Goal: Information Seeking & Learning: Learn about a topic

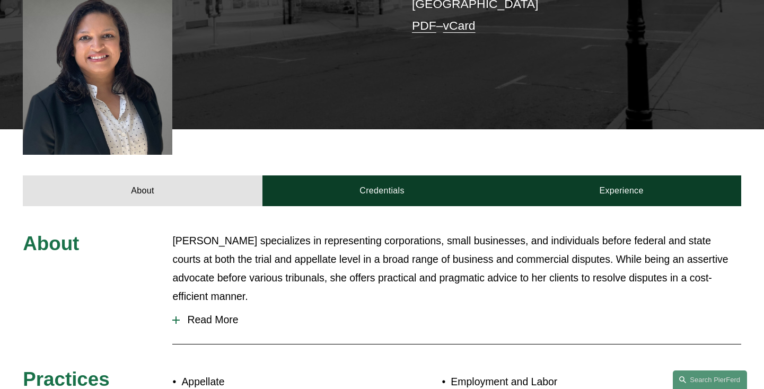
scroll to position [319, 0]
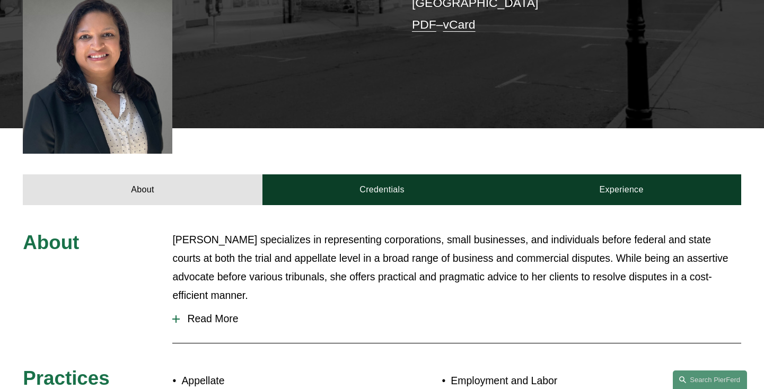
click at [208, 313] on span "Read More" at bounding box center [460, 319] width 561 height 12
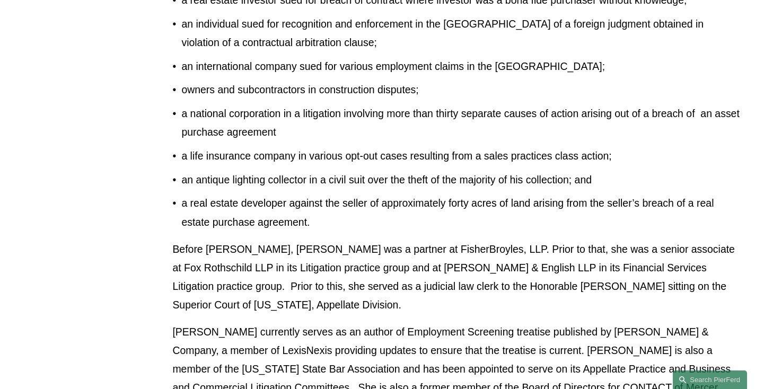
scroll to position [743, 0]
drag, startPoint x: 418, startPoint y: 227, endPoint x: 504, endPoint y: 228, distance: 85.9
click at [504, 240] on p "Before [PERSON_NAME], [PERSON_NAME] was a partner at FisherBroyles, LLP. Prior …" at bounding box center [456, 277] width 568 height 74
copy p "FisherBroyles, LLP"
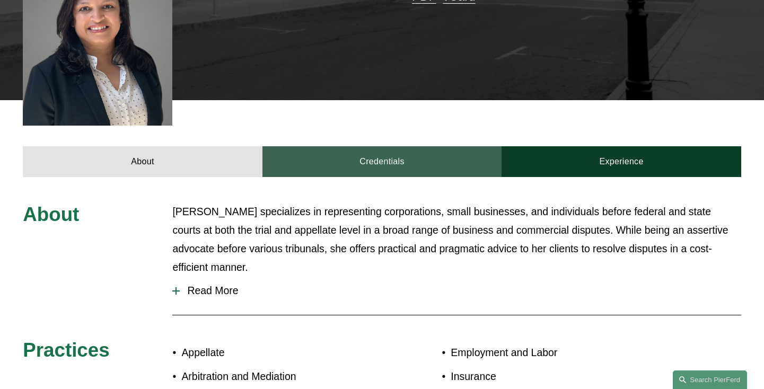
scroll to position [350, 0]
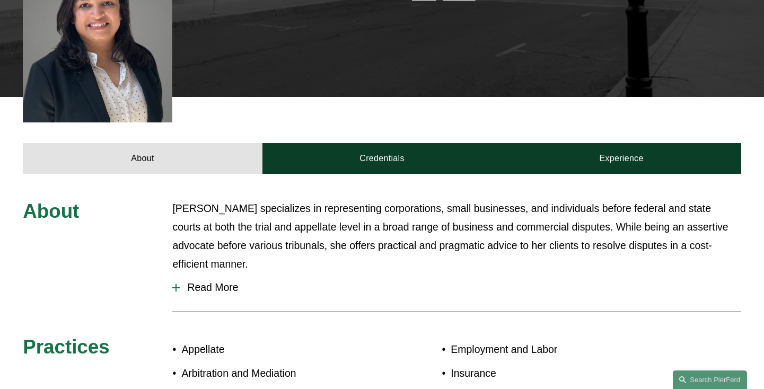
click at [216, 282] on span "Read More" at bounding box center [460, 288] width 561 height 12
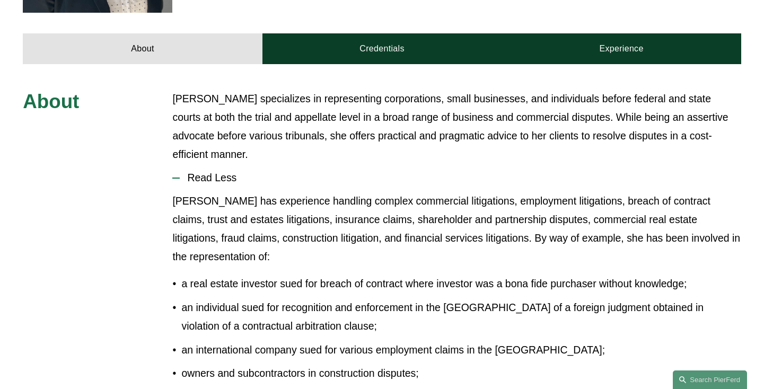
scroll to position [434, 0]
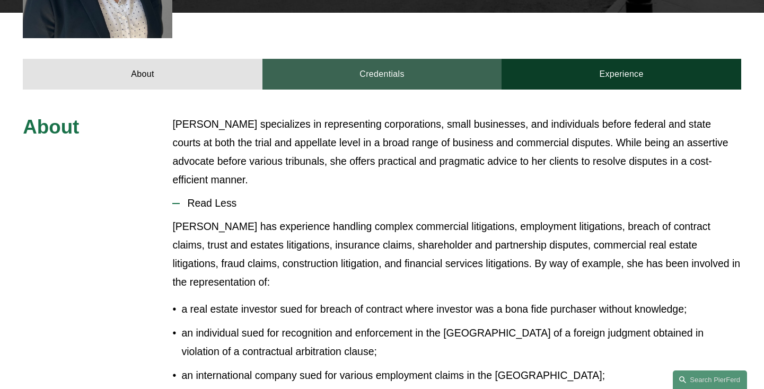
click at [385, 59] on link "Credentials" at bounding box center [382, 74] width 240 height 31
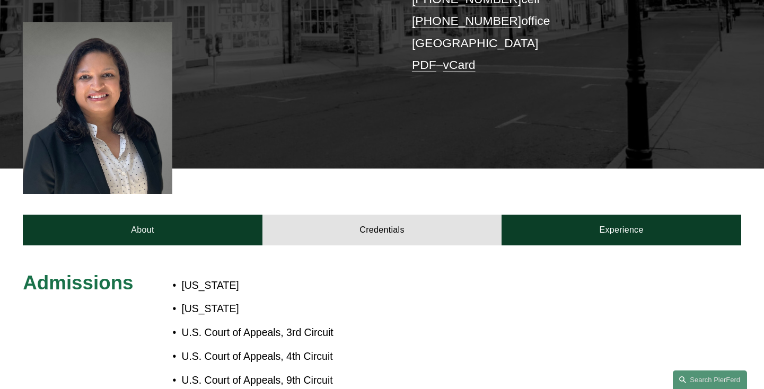
scroll to position [273, 0]
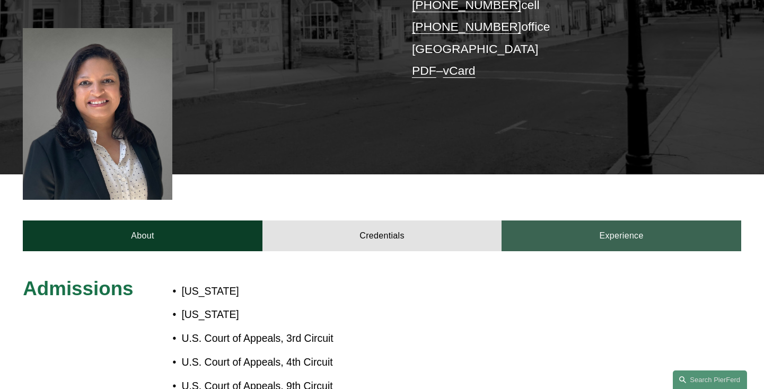
click at [604, 221] on link "Experience" at bounding box center [622, 236] width 240 height 31
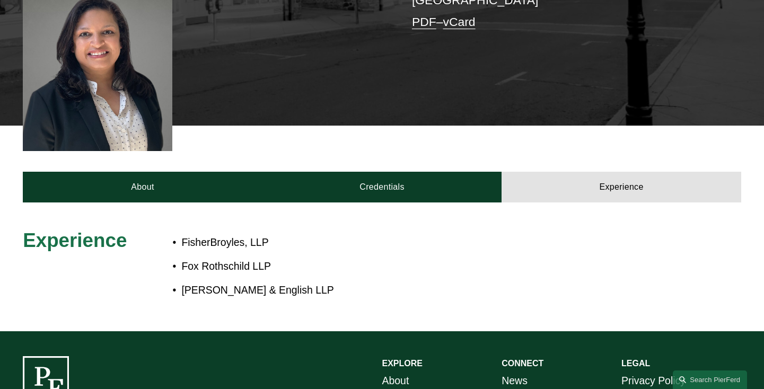
scroll to position [322, 0]
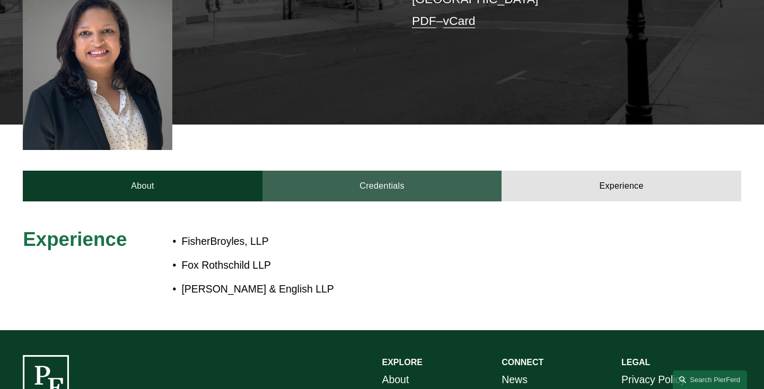
click at [389, 171] on link "Credentials" at bounding box center [382, 186] width 240 height 31
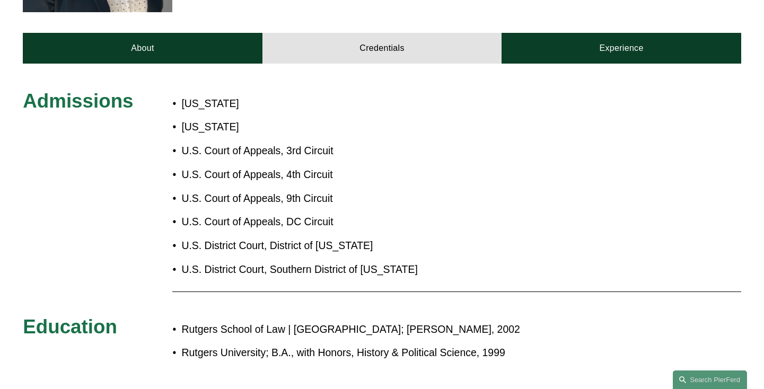
scroll to position [477, 0]
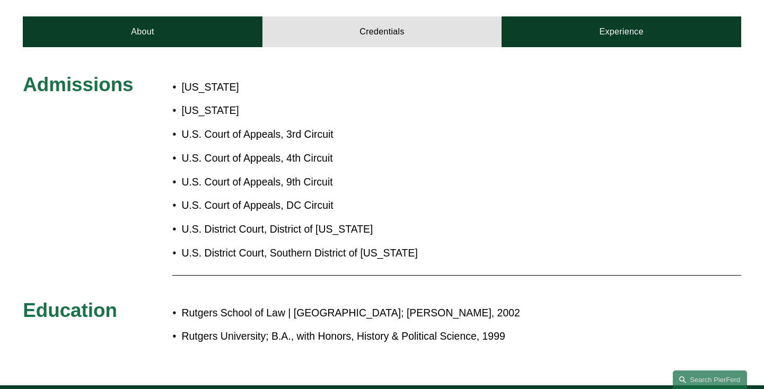
click at [313, 304] on p "Rutgers School of Law | [GEOGRAPHIC_DATA]; [PERSON_NAME], 2002" at bounding box center [416, 313] width 470 height 19
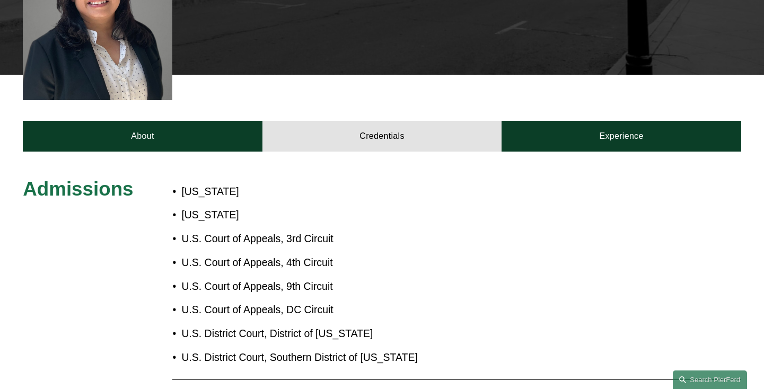
scroll to position [326, 0]
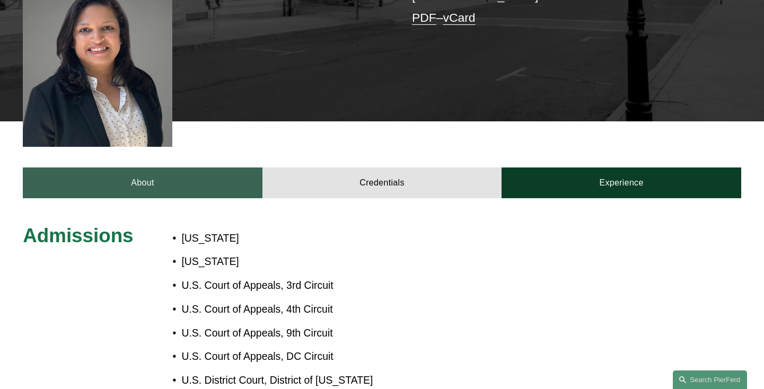
click at [146, 168] on link "About" at bounding box center [143, 183] width 240 height 31
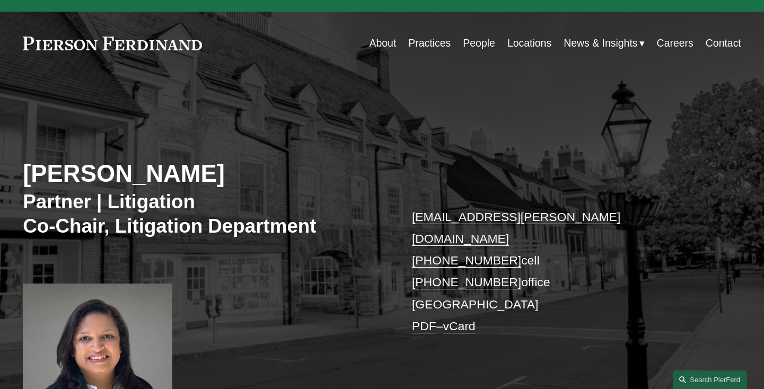
scroll to position [17, 0]
click at [671, 46] on link "Careers" at bounding box center [675, 43] width 37 height 21
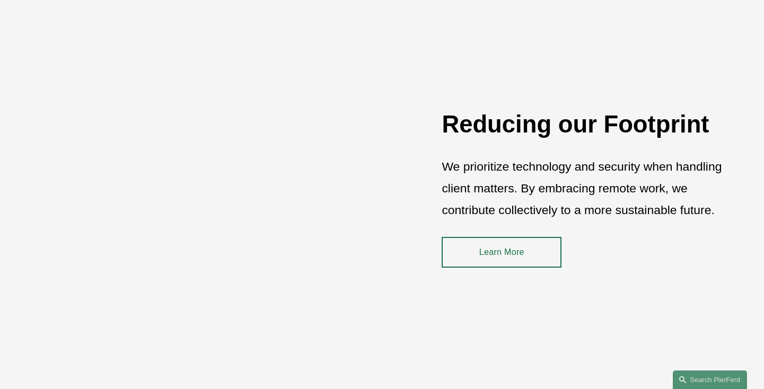
scroll to position [1366, 0]
